Goal: Task Accomplishment & Management: Complete application form

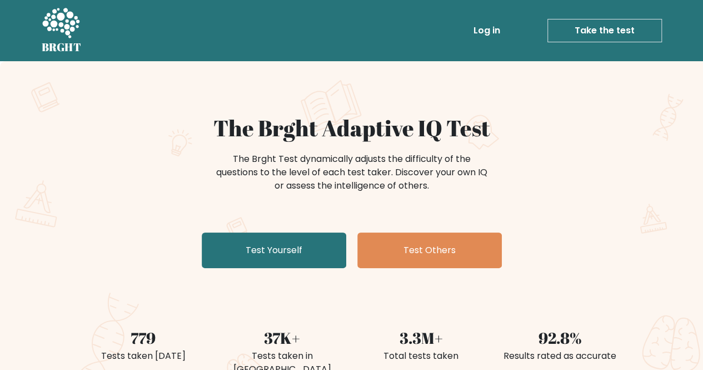
click at [291, 254] on link "Test Yourself" at bounding box center [274, 250] width 145 height 36
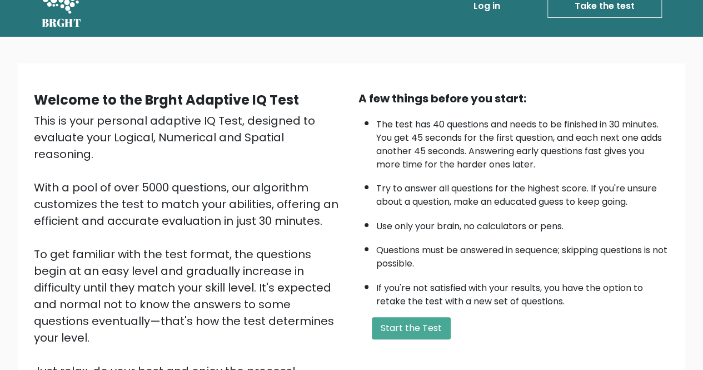
scroll to position [25, 0]
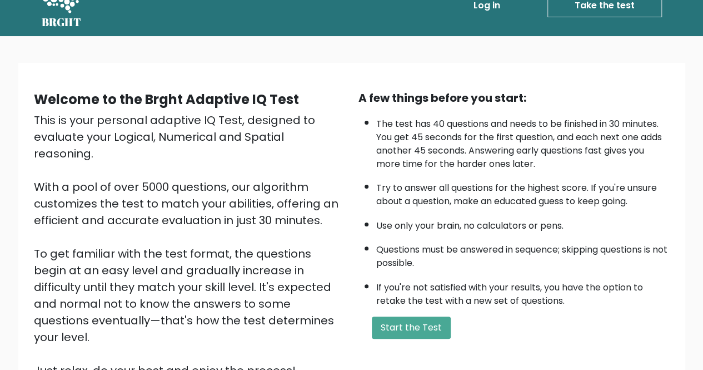
click at [406, 322] on button "Start the Test" at bounding box center [411, 327] width 79 height 22
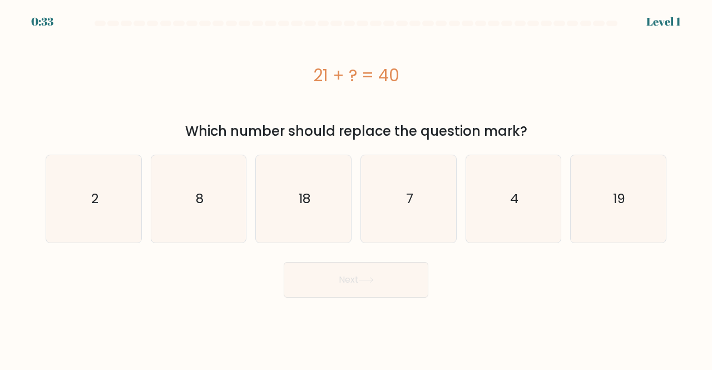
click at [641, 203] on icon "19" at bounding box center [617, 198] width 87 height 87
click at [356, 188] on input "f. 19" at bounding box center [356, 186] width 1 height 3
radio input "true"
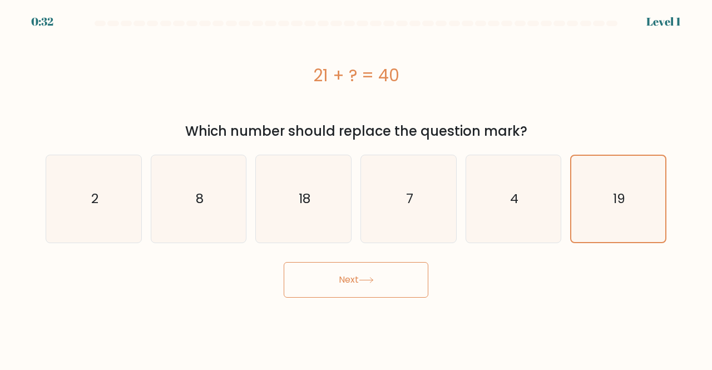
click at [374, 286] on button "Next" at bounding box center [355, 280] width 145 height 36
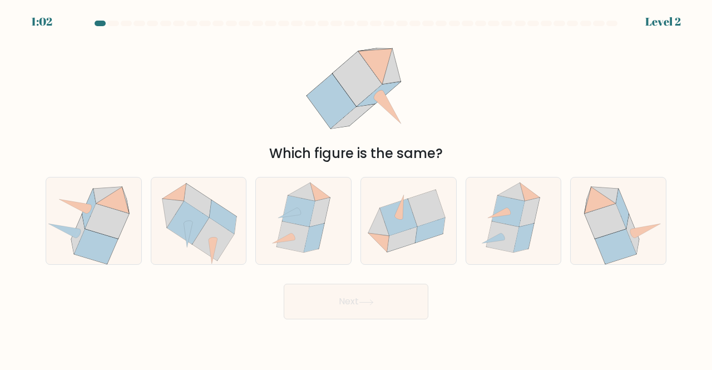
click at [419, 230] on icon at bounding box center [430, 229] width 30 height 25
click at [356, 188] on input "d." at bounding box center [356, 186] width 1 height 3
radio input "true"
click at [345, 310] on button "Next" at bounding box center [355, 301] width 145 height 36
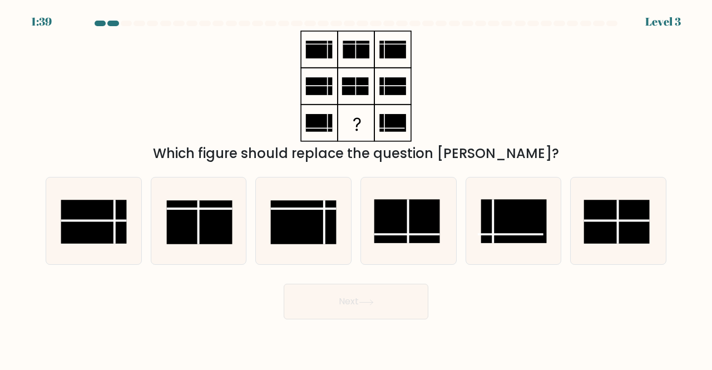
click at [405, 225] on rect at bounding box center [407, 221] width 66 height 44
click at [356, 188] on input "d." at bounding box center [356, 186] width 1 height 3
radio input "true"
click at [353, 296] on button "Next" at bounding box center [355, 301] width 145 height 36
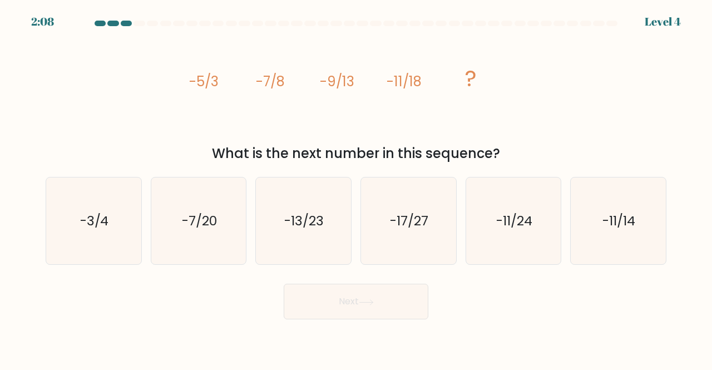
click at [304, 211] on text "-13/23" at bounding box center [304, 220] width 39 height 18
click at [356, 188] on input "c. -13/23" at bounding box center [356, 186] width 1 height 3
radio input "true"
click at [338, 296] on button "Next" at bounding box center [355, 301] width 145 height 36
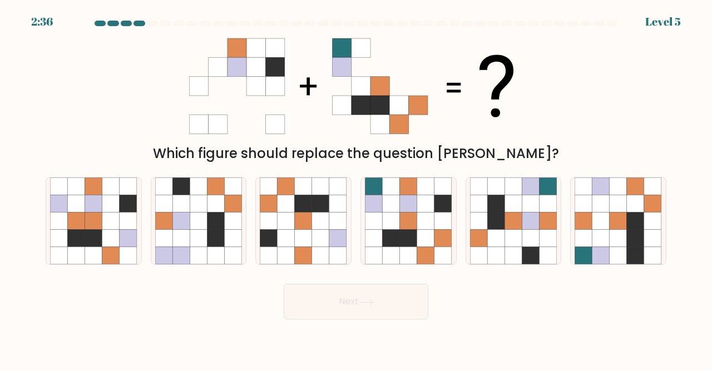
click at [396, 242] on icon at bounding box center [390, 238] width 17 height 17
click at [356, 188] on input "d." at bounding box center [356, 186] width 1 height 3
radio input "true"
click at [348, 356] on body "2:36 Level 5" at bounding box center [356, 185] width 712 height 370
click at [384, 299] on button "Next" at bounding box center [355, 301] width 145 height 36
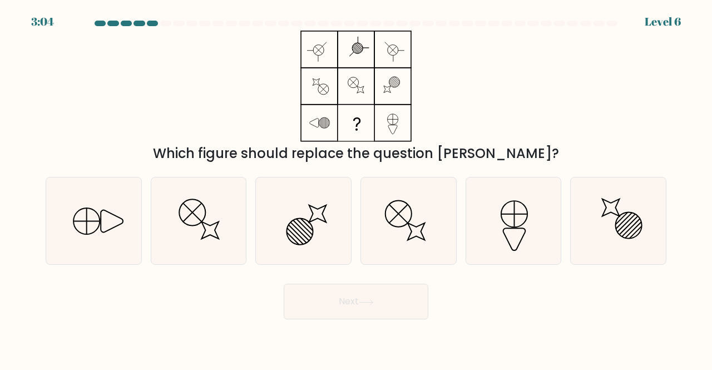
click at [288, 220] on icon at bounding box center [303, 220] width 87 height 87
click at [356, 188] on input "c." at bounding box center [356, 186] width 1 height 3
radio input "true"
click at [327, 299] on button "Next" at bounding box center [355, 301] width 145 height 36
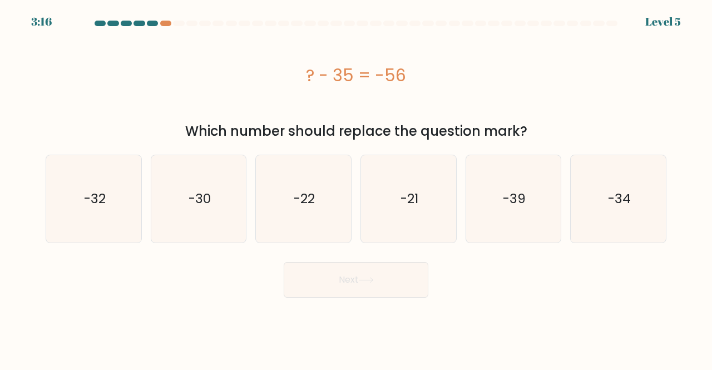
click at [412, 207] on text "-21" at bounding box center [409, 199] width 18 height 18
click at [356, 188] on input "d. -21" at bounding box center [356, 186] width 1 height 3
radio input "true"
click at [332, 285] on button "Next" at bounding box center [355, 280] width 145 height 36
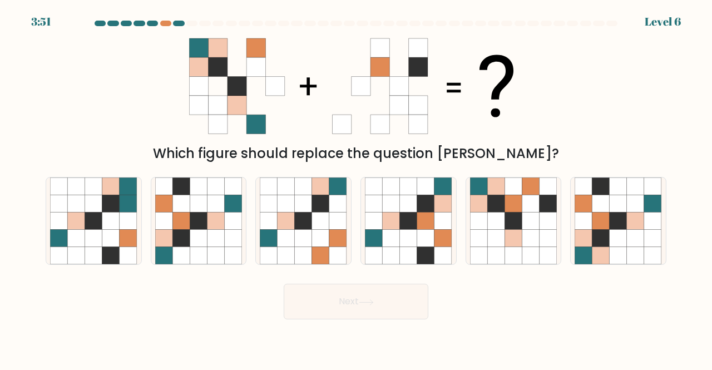
click at [505, 194] on icon at bounding box center [512, 185] width 17 height 17
click at [356, 188] on input "e." at bounding box center [356, 186] width 1 height 3
radio input "true"
click at [326, 301] on button "Next" at bounding box center [355, 301] width 145 height 36
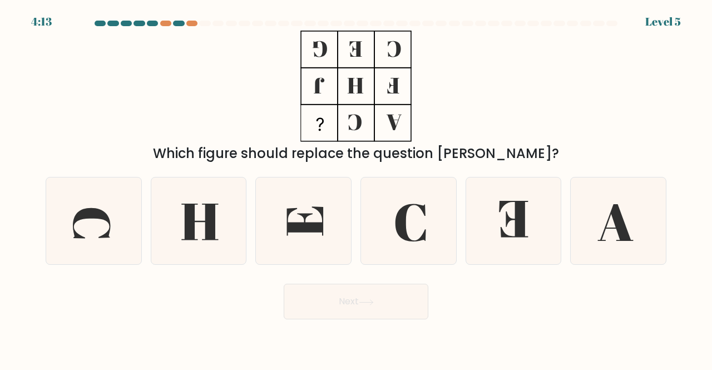
click at [539, 203] on icon at bounding box center [513, 220] width 87 height 87
click at [356, 188] on input "e." at bounding box center [356, 186] width 1 height 3
radio input "true"
click at [374, 306] on button "Next" at bounding box center [355, 301] width 145 height 36
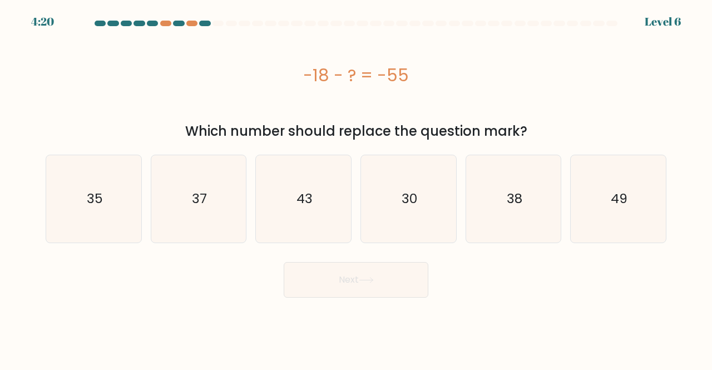
click at [313, 202] on icon "43" at bounding box center [303, 198] width 87 height 87
click at [356, 188] on input "c. 43" at bounding box center [356, 186] width 1 height 3
radio input "true"
click at [341, 282] on button "Next" at bounding box center [355, 280] width 145 height 36
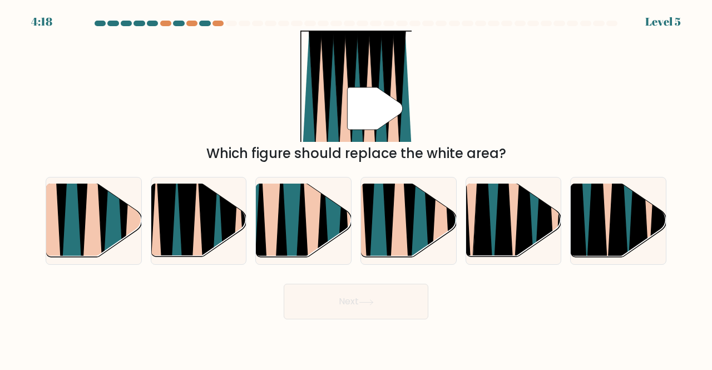
click at [378, 279] on div "Next" at bounding box center [356, 298] width 634 height 41
click at [162, 27] on div at bounding box center [356, 26] width 634 height 10
click at [167, 22] on div at bounding box center [165, 24] width 11 height 6
click at [408, 236] on icon at bounding box center [410, 183] width 22 height 190
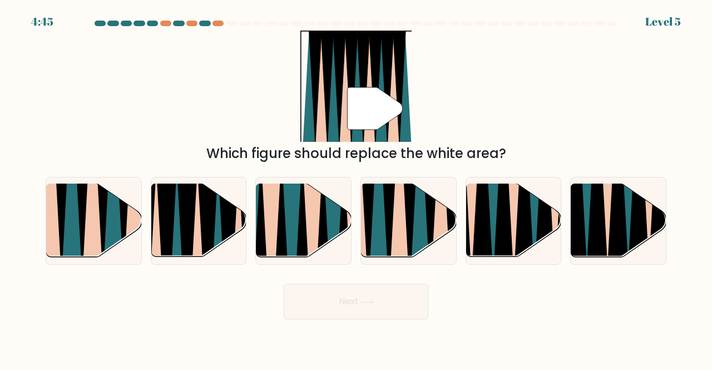
click at [356, 188] on input "d." at bounding box center [356, 186] width 1 height 3
radio input "true"
click at [392, 303] on button "Next" at bounding box center [355, 301] width 145 height 36
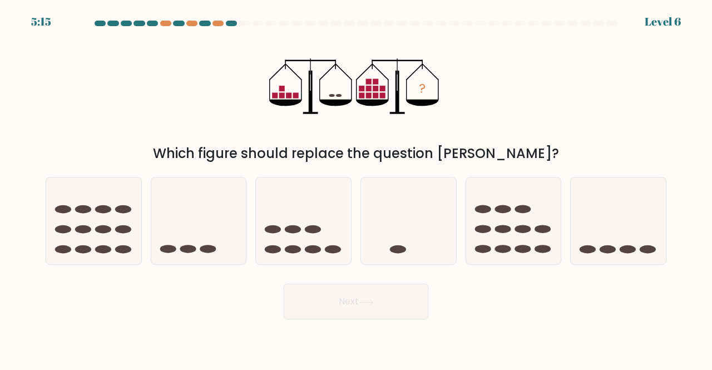
click at [289, 237] on icon at bounding box center [303, 220] width 95 height 78
click at [356, 188] on input "c." at bounding box center [356, 186] width 1 height 3
radio input "true"
click at [331, 290] on button "Next" at bounding box center [355, 301] width 145 height 36
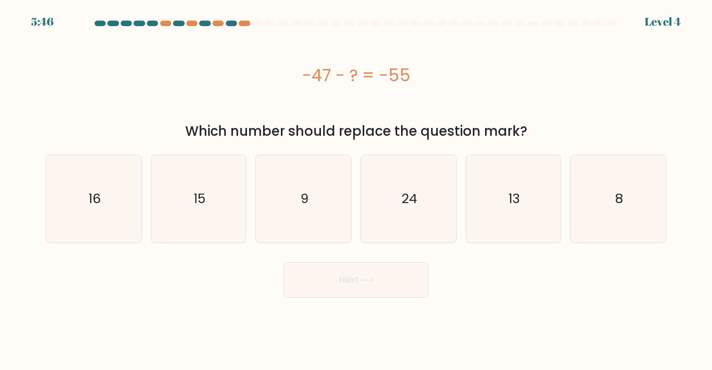
click at [472, 226] on icon "13" at bounding box center [513, 198] width 87 height 87
click at [356, 188] on input "e. 13" at bounding box center [356, 186] width 1 height 3
radio input "true"
click at [329, 288] on button "Next" at bounding box center [355, 280] width 145 height 36
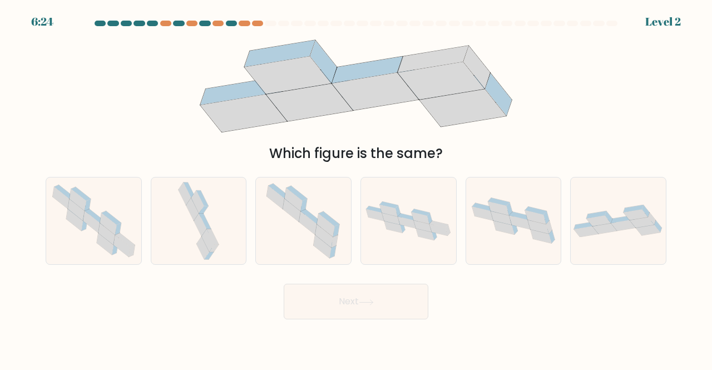
click at [221, 241] on icon at bounding box center [199, 220] width 46 height 87
click at [356, 188] on input "b." at bounding box center [356, 186] width 1 height 3
radio input "true"
click at [341, 301] on button "Next" at bounding box center [355, 301] width 145 height 36
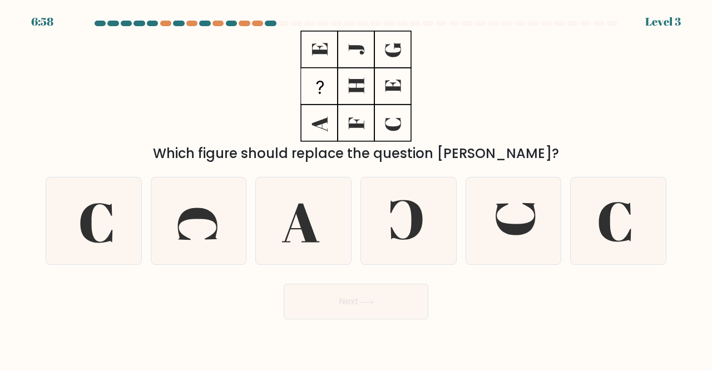
click at [496, 232] on icon at bounding box center [513, 220] width 87 height 87
click at [356, 188] on input "e." at bounding box center [356, 186] width 1 height 3
radio input "true"
click at [358, 309] on button "Next" at bounding box center [355, 301] width 145 height 36
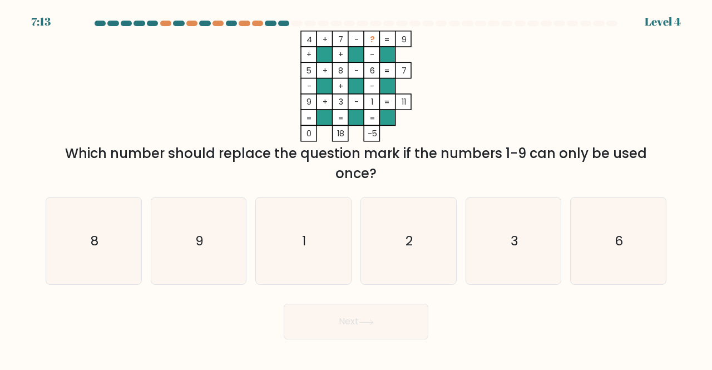
click at [227, 221] on icon "9" at bounding box center [198, 240] width 87 height 87
click at [356, 188] on input "b. 9" at bounding box center [356, 186] width 1 height 3
radio input "true"
click at [143, 240] on div "a. 8" at bounding box center [93, 241] width 105 height 88
click at [129, 242] on icon "8" at bounding box center [93, 240] width 87 height 87
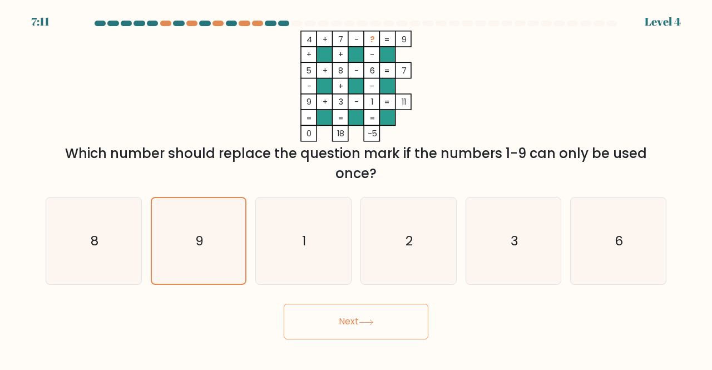
click at [356, 188] on input "a. 8" at bounding box center [356, 186] width 1 height 3
radio input "true"
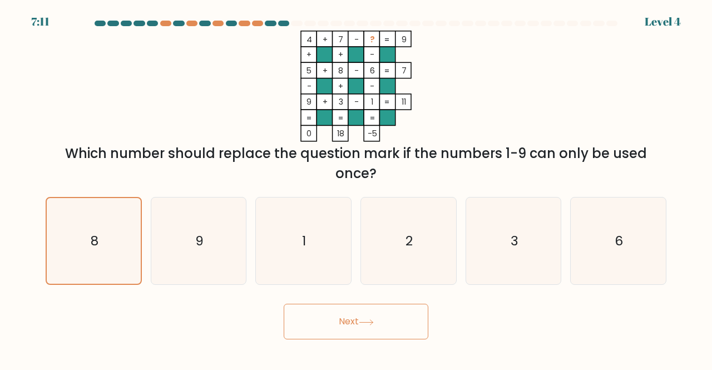
click at [360, 331] on button "Next" at bounding box center [355, 322] width 145 height 36
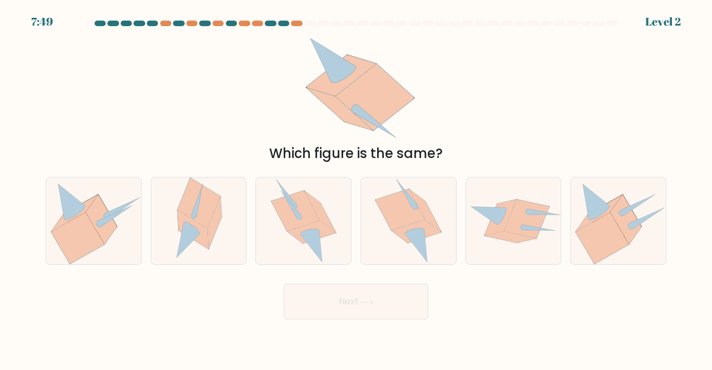
click at [200, 231] on icon at bounding box center [192, 229] width 31 height 39
click at [356, 188] on input "b." at bounding box center [356, 186] width 1 height 3
radio input "true"
click at [377, 310] on button "Next" at bounding box center [355, 301] width 145 height 36
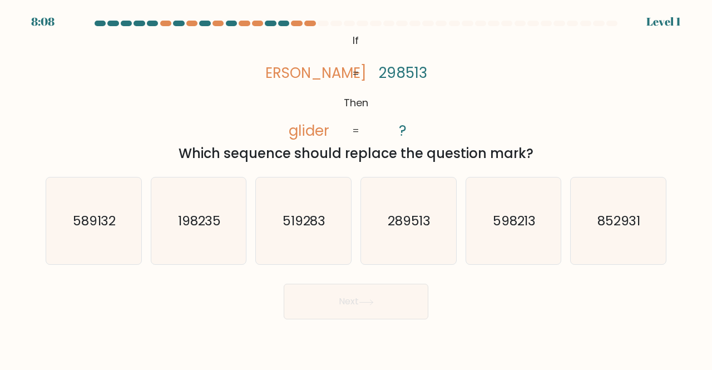
click at [322, 241] on icon "519283" at bounding box center [303, 220] width 87 height 87
click at [356, 188] on input "c. 519283" at bounding box center [356, 186] width 1 height 3
radio input "true"
click at [352, 297] on button "Next" at bounding box center [355, 301] width 145 height 36
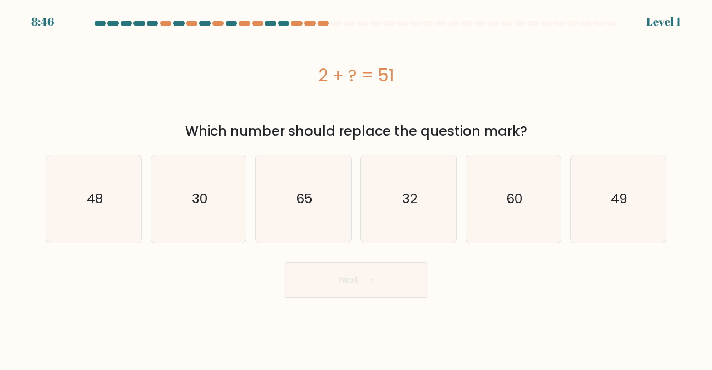
click at [577, 198] on icon "49" at bounding box center [617, 198] width 87 height 87
click at [356, 188] on input "f. 49" at bounding box center [356, 186] width 1 height 3
radio input "true"
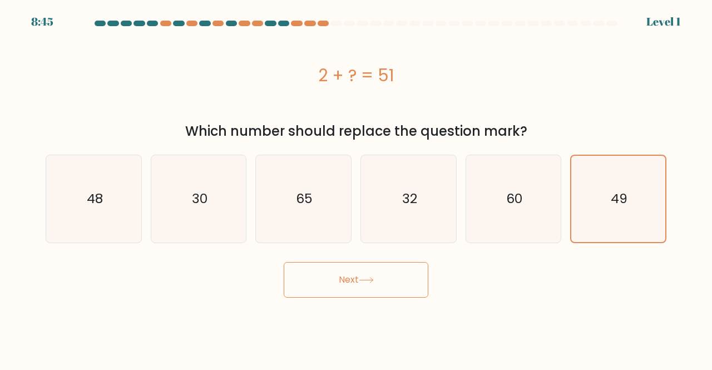
click at [375, 283] on button "Next" at bounding box center [355, 280] width 145 height 36
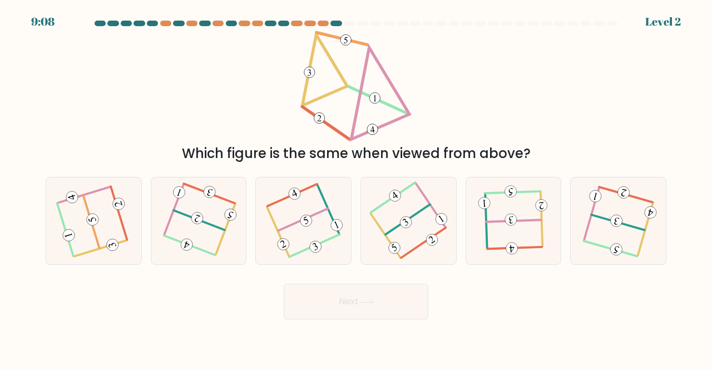
click at [91, 221] on icon at bounding box center [92, 220] width 8 height 6
click at [356, 188] on input "a." at bounding box center [356, 186] width 1 height 3
radio input "true"
click at [309, 314] on button "Next" at bounding box center [355, 301] width 145 height 36
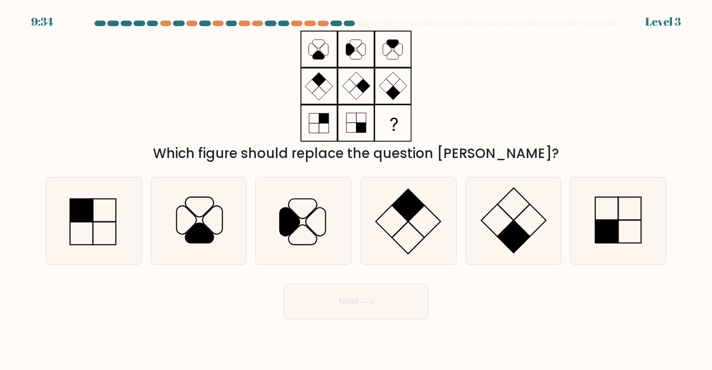
click at [624, 217] on icon at bounding box center [617, 220] width 87 height 87
click at [356, 188] on input "f." at bounding box center [356, 186] width 1 height 3
radio input "true"
click at [367, 302] on icon at bounding box center [366, 302] width 15 height 6
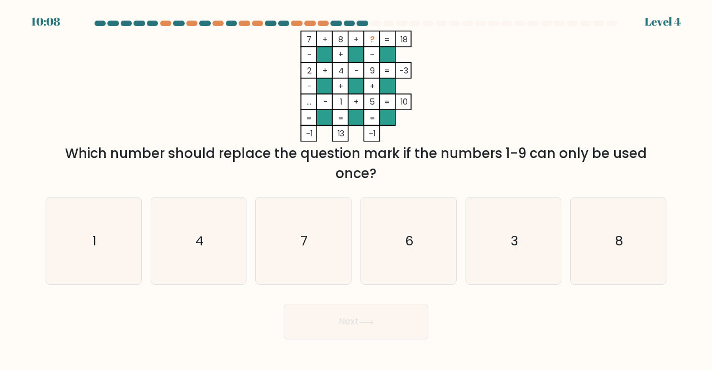
click at [634, 273] on icon "8" at bounding box center [617, 240] width 87 height 87
click at [356, 188] on input "f. 8" at bounding box center [356, 186] width 1 height 3
radio input "true"
click at [399, 317] on button "Next" at bounding box center [355, 322] width 145 height 36
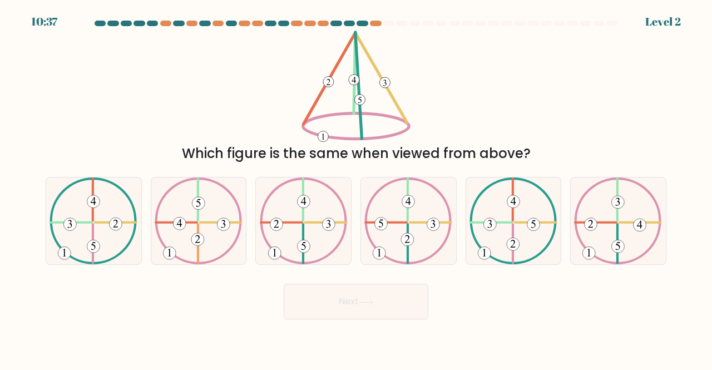
click at [633, 214] on icon at bounding box center [618, 220] width 88 height 87
click at [356, 188] on input "f." at bounding box center [356, 186] width 1 height 3
radio input "true"
click at [337, 307] on button "Next" at bounding box center [355, 301] width 145 height 36
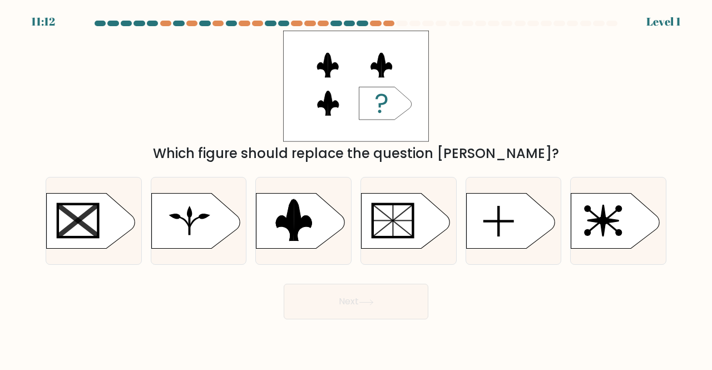
click at [301, 229] on rect at bounding box center [250, 191] width 247 height 188
click at [356, 188] on input "c." at bounding box center [356, 186] width 1 height 3
radio input "true"
click at [346, 304] on button "Next" at bounding box center [355, 301] width 145 height 36
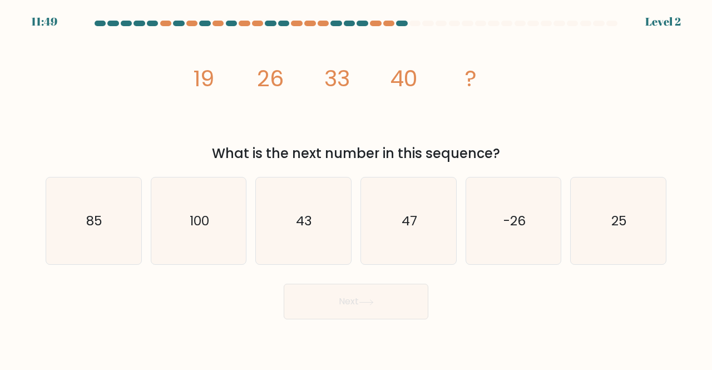
click at [402, 223] on text "47" at bounding box center [409, 220] width 16 height 18
click at [356, 188] on input "d. 47" at bounding box center [356, 186] width 1 height 3
radio input "true"
click at [355, 306] on button "Next" at bounding box center [355, 301] width 145 height 36
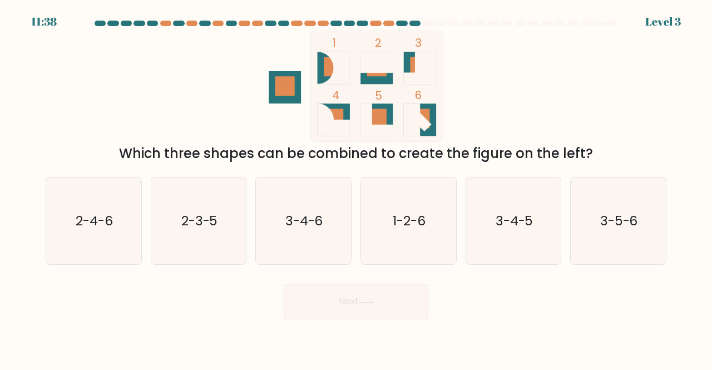
click at [181, 223] on text "2-3-5" at bounding box center [199, 220] width 37 height 18
click at [356, 188] on input "b. 2-3-5" at bounding box center [356, 186] width 1 height 3
radio input "true"
click at [379, 309] on button "Next" at bounding box center [355, 301] width 145 height 36
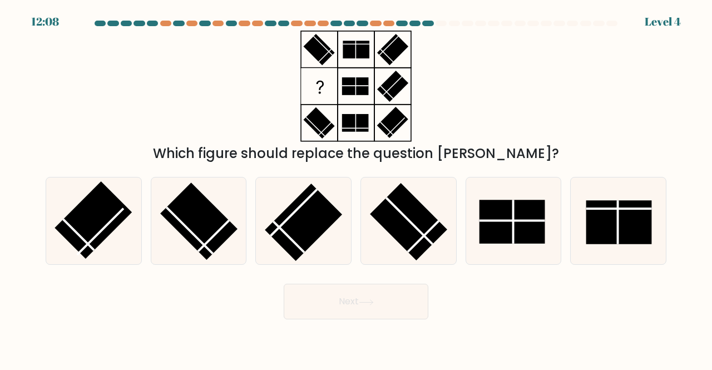
click at [407, 218] on line at bounding box center [409, 220] width 47 height 47
click at [356, 188] on input "d." at bounding box center [356, 186] width 1 height 3
radio input "true"
click at [350, 317] on button "Next" at bounding box center [355, 301] width 145 height 36
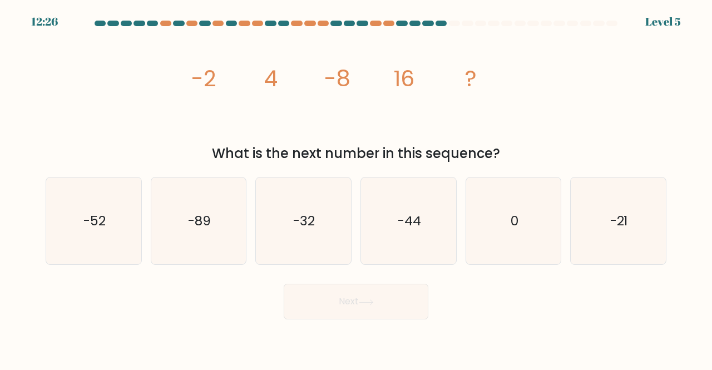
click at [336, 235] on icon "-32" at bounding box center [303, 220] width 87 height 87
click at [356, 188] on input "c. -32" at bounding box center [356, 186] width 1 height 3
radio input "true"
click at [372, 298] on button "Next" at bounding box center [355, 301] width 145 height 36
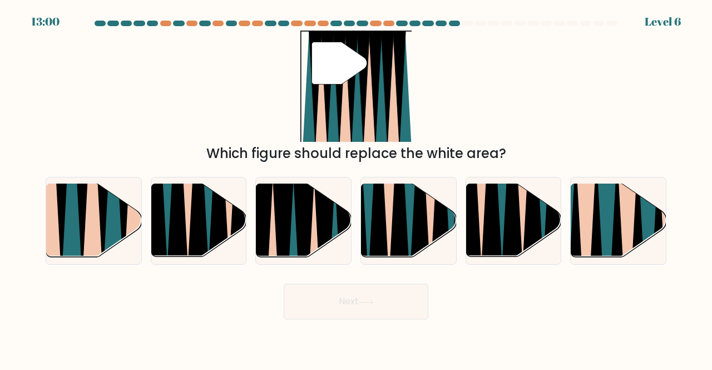
click at [312, 236] on icon at bounding box center [314, 261] width 21 height 190
click at [356, 188] on input "c." at bounding box center [356, 186] width 1 height 3
radio input "true"
click at [348, 305] on button "Next" at bounding box center [355, 301] width 145 height 36
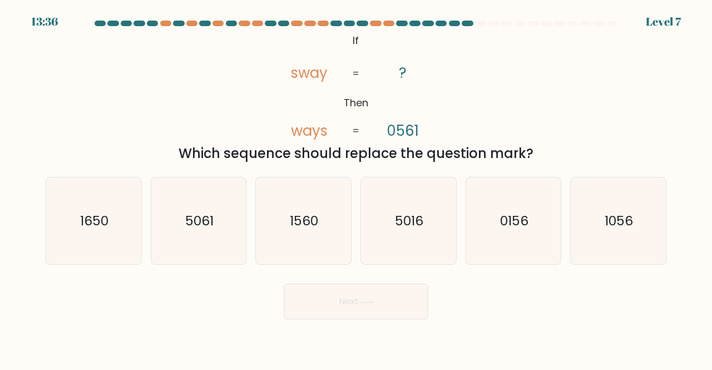
click at [424, 222] on icon "5016" at bounding box center [408, 220] width 87 height 87
click at [356, 188] on input "d. 5016" at bounding box center [356, 186] width 1 height 3
radio input "true"
click at [369, 304] on icon at bounding box center [366, 302] width 15 height 6
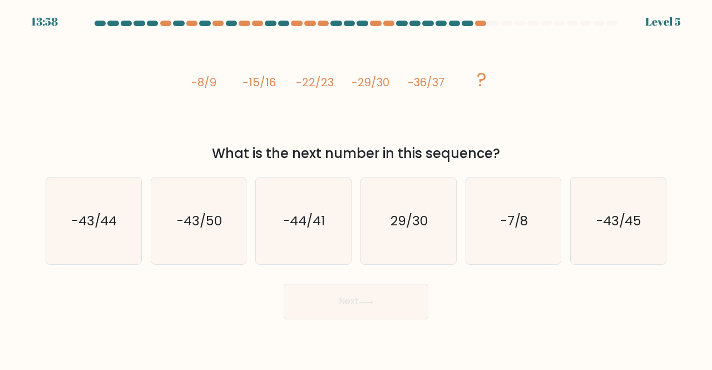
click at [118, 227] on icon "-43/44" at bounding box center [93, 220] width 87 height 87
click at [356, 188] on input "a. -43/44" at bounding box center [356, 186] width 1 height 3
radio input "true"
click at [375, 306] on button "Next" at bounding box center [355, 301] width 145 height 36
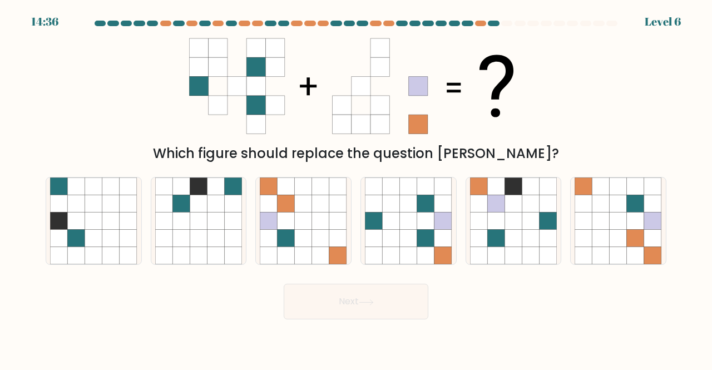
click at [386, 221] on icon at bounding box center [390, 220] width 17 height 17
click at [356, 188] on input "d." at bounding box center [356, 186] width 1 height 3
radio input "true"
click at [391, 304] on button "Next" at bounding box center [355, 301] width 145 height 36
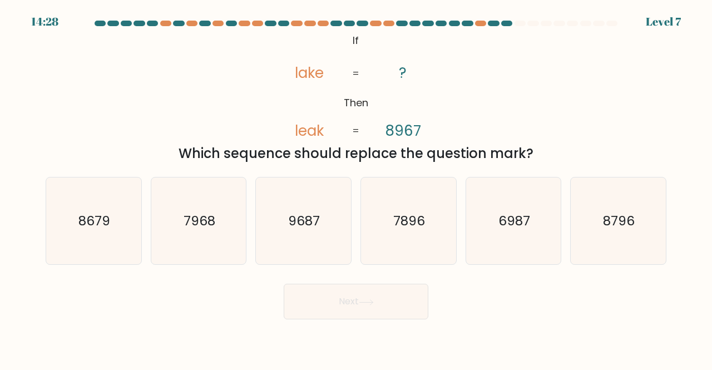
click at [81, 206] on icon "8679" at bounding box center [93, 220] width 87 height 87
click at [356, 188] on input "a. 8679" at bounding box center [356, 186] width 1 height 3
radio input "true"
click at [399, 319] on body "14:27 Level 7 ?" at bounding box center [356, 185] width 712 height 370
click at [396, 305] on button "Next" at bounding box center [355, 301] width 145 height 36
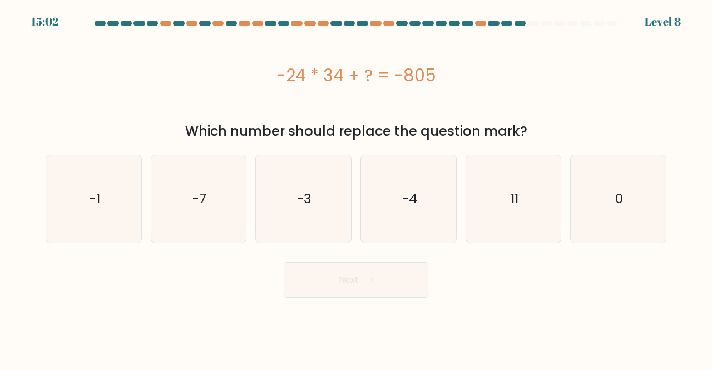
click at [492, 272] on div "Next" at bounding box center [356, 276] width 634 height 41
click at [421, 198] on icon "-4" at bounding box center [408, 198] width 87 height 87
click at [356, 188] on input "d. -4" at bounding box center [356, 186] width 1 height 3
radio input "true"
click at [369, 285] on button "Next" at bounding box center [355, 280] width 145 height 36
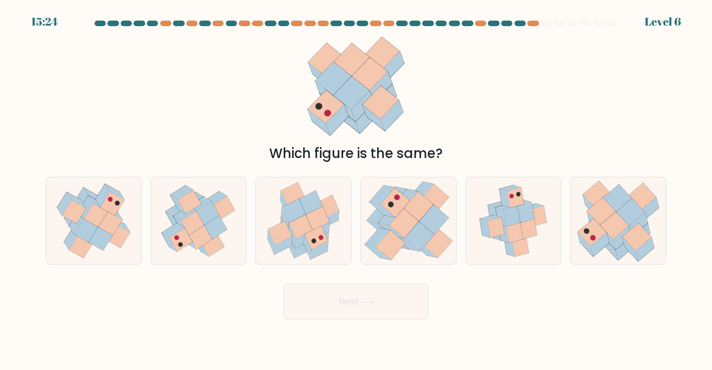
click at [513, 218] on icon at bounding box center [511, 216] width 17 height 20
click at [356, 188] on input "e." at bounding box center [356, 186] width 1 height 3
radio input "true"
click at [372, 294] on button "Next" at bounding box center [355, 301] width 145 height 36
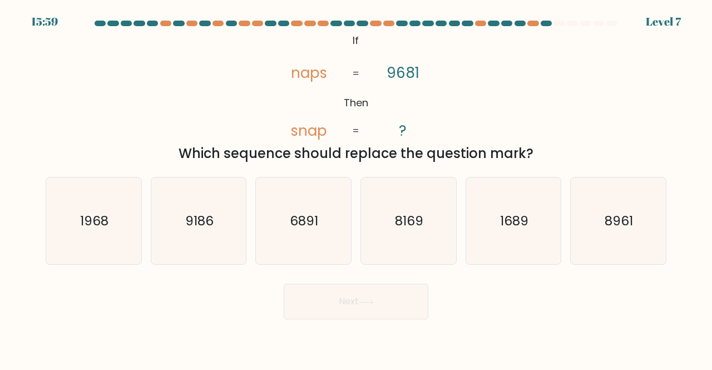
click at [97, 210] on icon "1968" at bounding box center [93, 220] width 87 height 87
click at [356, 188] on input "a. 1968" at bounding box center [356, 186] width 1 height 3
radio input "true"
click at [328, 300] on button "Next" at bounding box center [355, 301] width 145 height 36
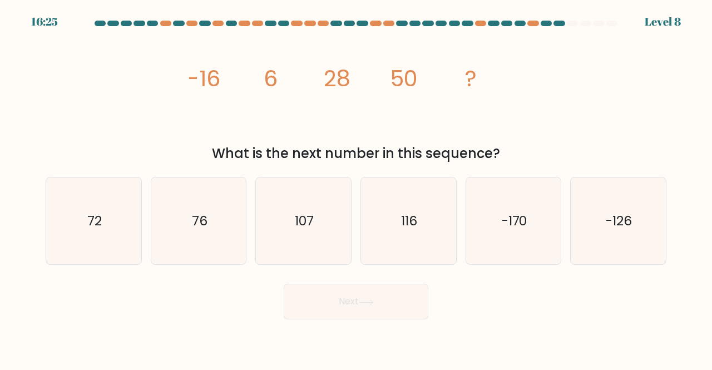
click at [100, 225] on text "72" at bounding box center [94, 220] width 14 height 18
click at [356, 188] on input "a. 72" at bounding box center [356, 186] width 1 height 3
radio input "true"
click at [369, 292] on button "Next" at bounding box center [355, 301] width 145 height 36
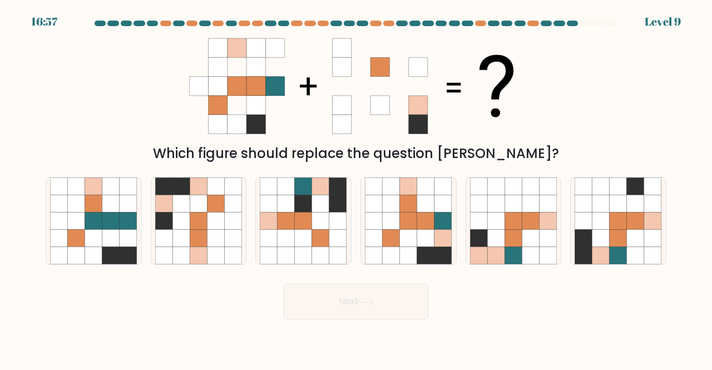
click at [116, 208] on icon at bounding box center [110, 203] width 17 height 17
click at [356, 188] on input "a." at bounding box center [356, 186] width 1 height 3
radio input "true"
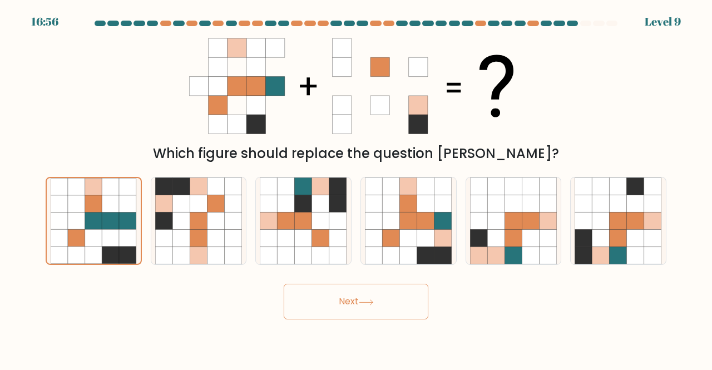
click at [321, 302] on button "Next" at bounding box center [355, 301] width 145 height 36
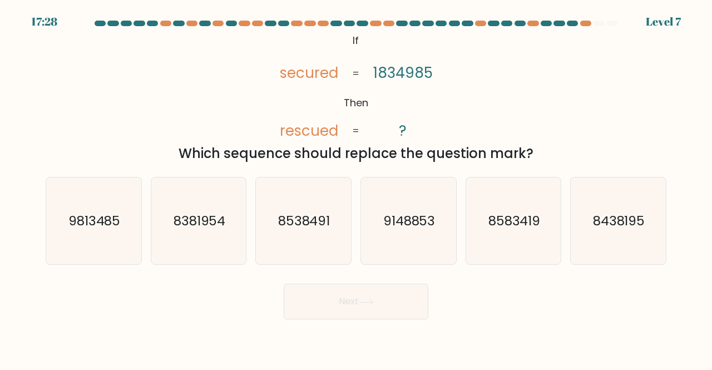
click at [92, 217] on text "9813485" at bounding box center [94, 220] width 52 height 18
click at [356, 188] on input "a. 9813485" at bounding box center [356, 186] width 1 height 3
radio input "true"
click at [328, 291] on button "Next" at bounding box center [355, 301] width 145 height 36
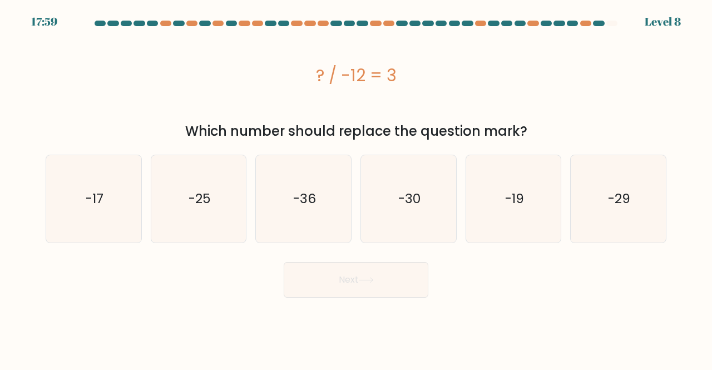
click at [311, 197] on text "-36" at bounding box center [304, 199] width 23 height 18
click at [356, 188] on input "c. -36" at bounding box center [356, 186] width 1 height 3
radio input "true"
click at [360, 285] on button "Next" at bounding box center [355, 280] width 145 height 36
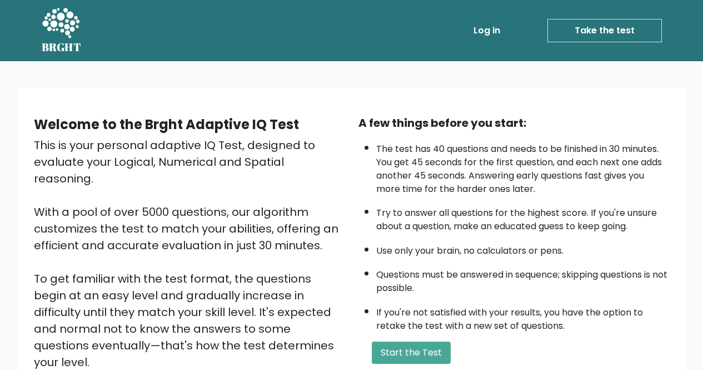
scroll to position [25, 0]
